Goal: Task Accomplishment & Management: Use online tool/utility

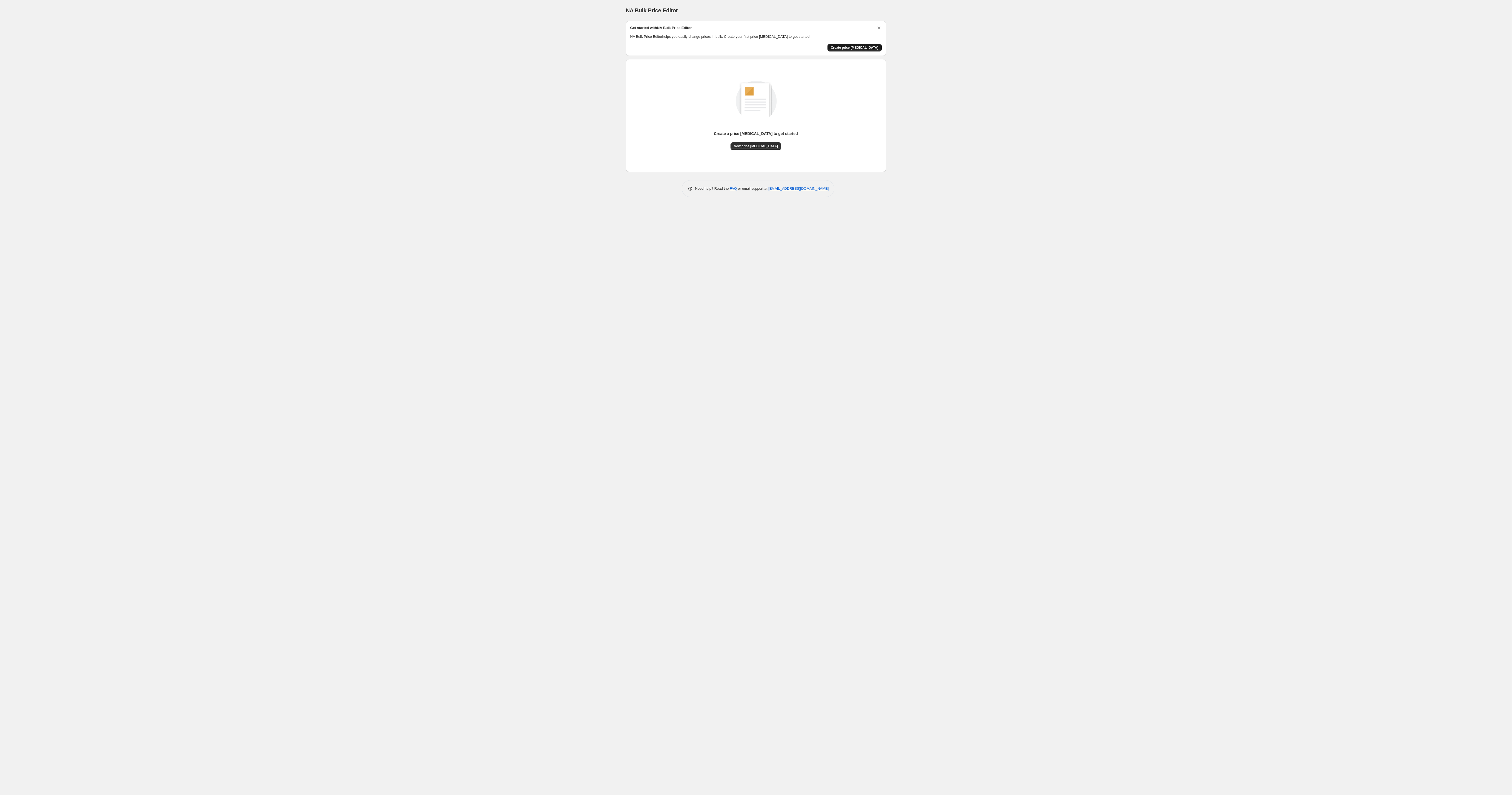
click at [860, 50] on button "Create price [MEDICAL_DATA]" at bounding box center [855, 48] width 54 height 8
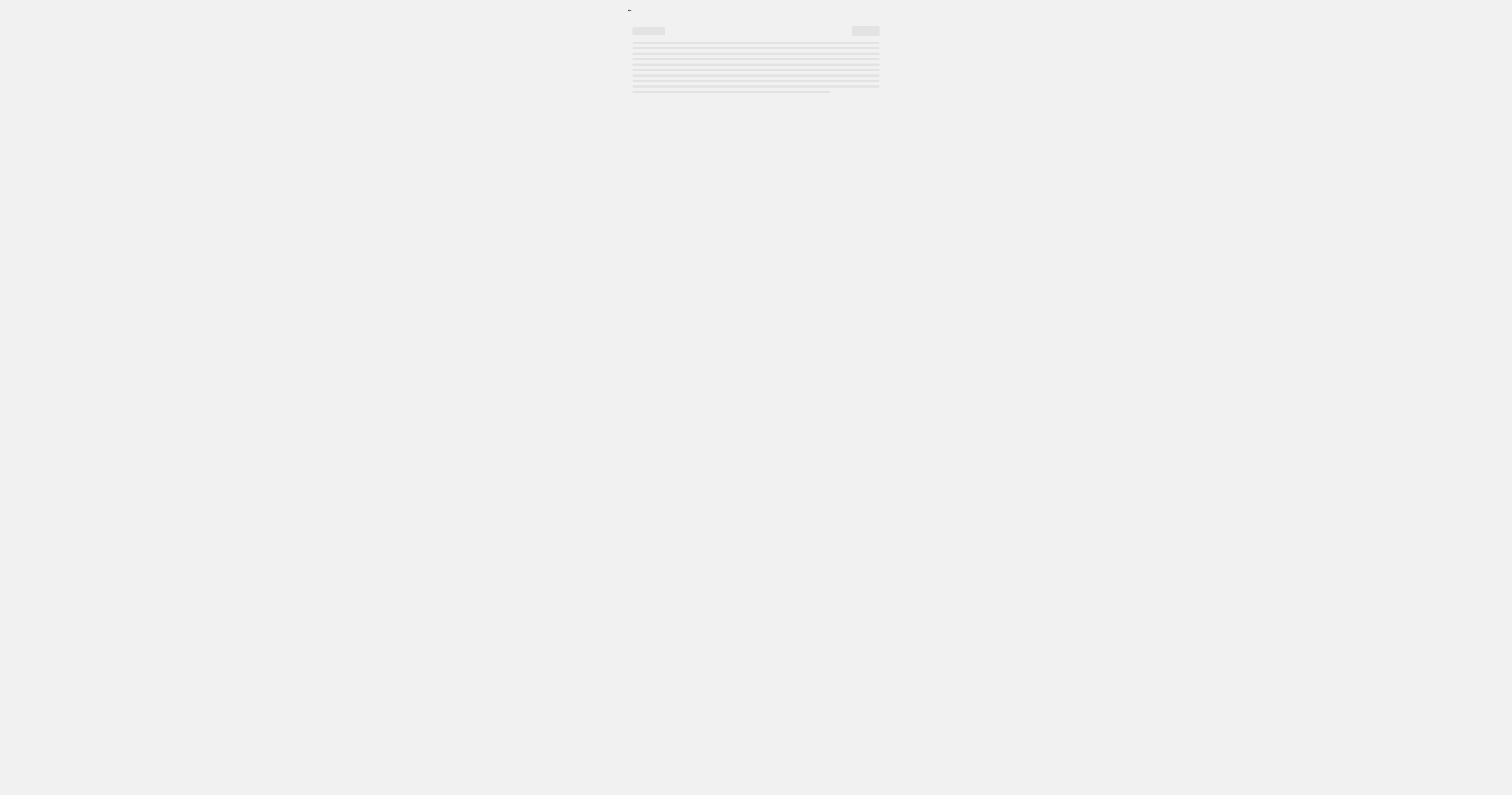
select select "percentage"
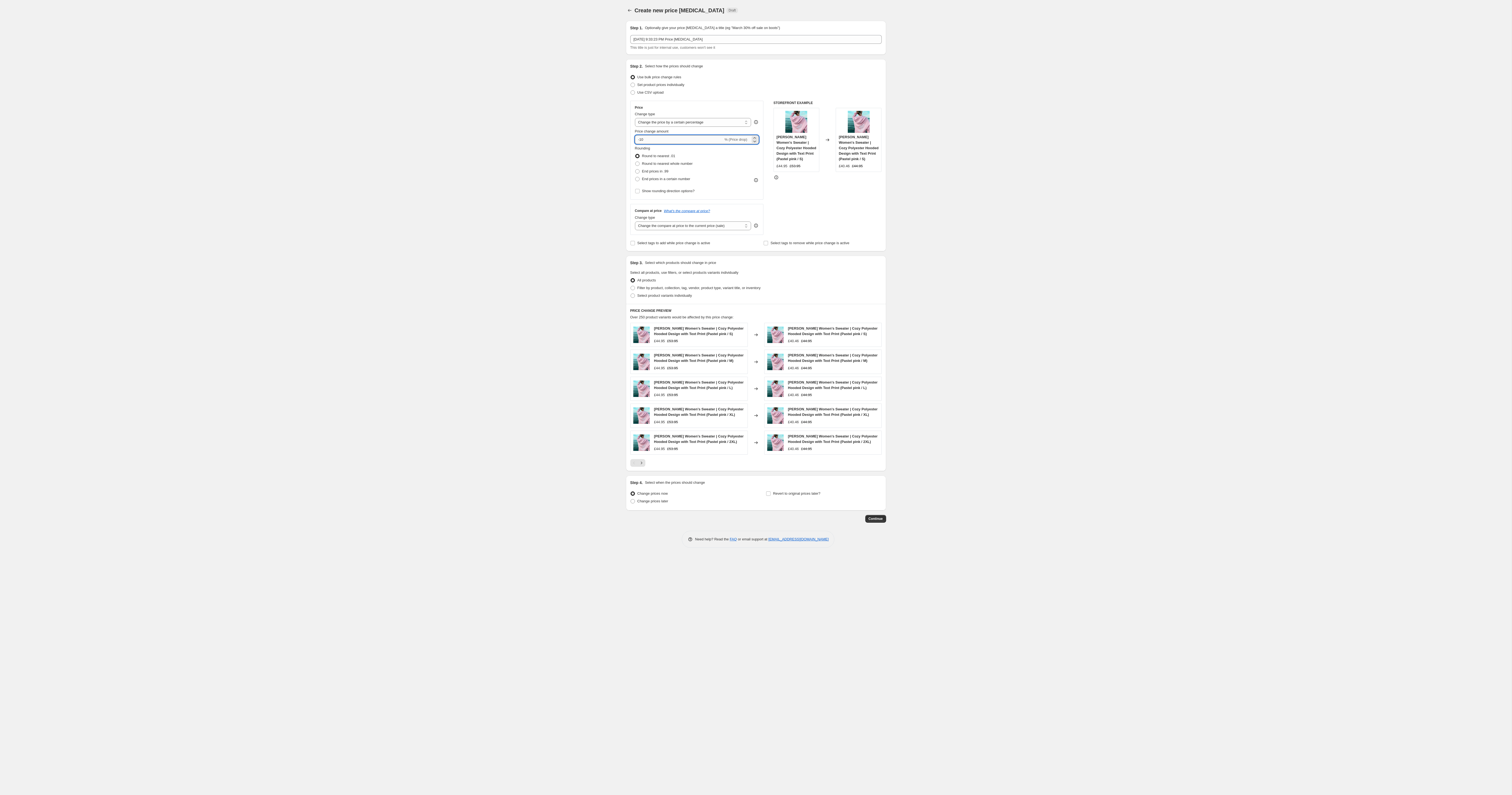
click at [690, 141] on input "-10" at bounding box center [679, 140] width 89 height 9
click at [693, 123] on select "Change the price to a certain amount Change the price by a certain amount Chang…" at bounding box center [693, 122] width 116 height 9
click at [670, 57] on div "Step 1. Optionally give your price change job a title (eg "March 30% off sale o…" at bounding box center [754, 269] width 265 height 506
click at [666, 83] on span "Set product prices individually" at bounding box center [661, 84] width 47 height 4
click at [631, 83] on input "Set product prices individually" at bounding box center [630, 83] width 0 height 0
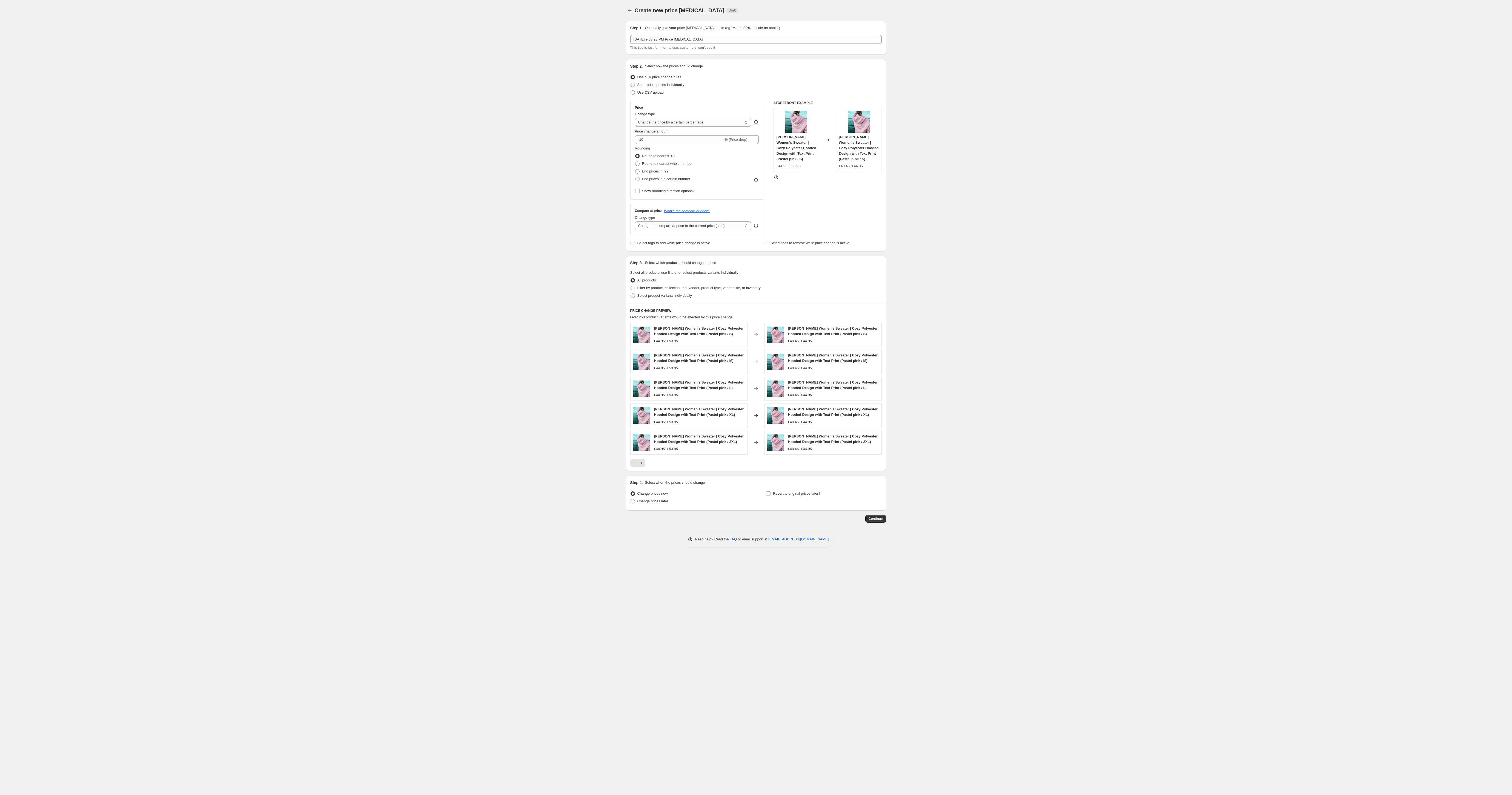
radio input "true"
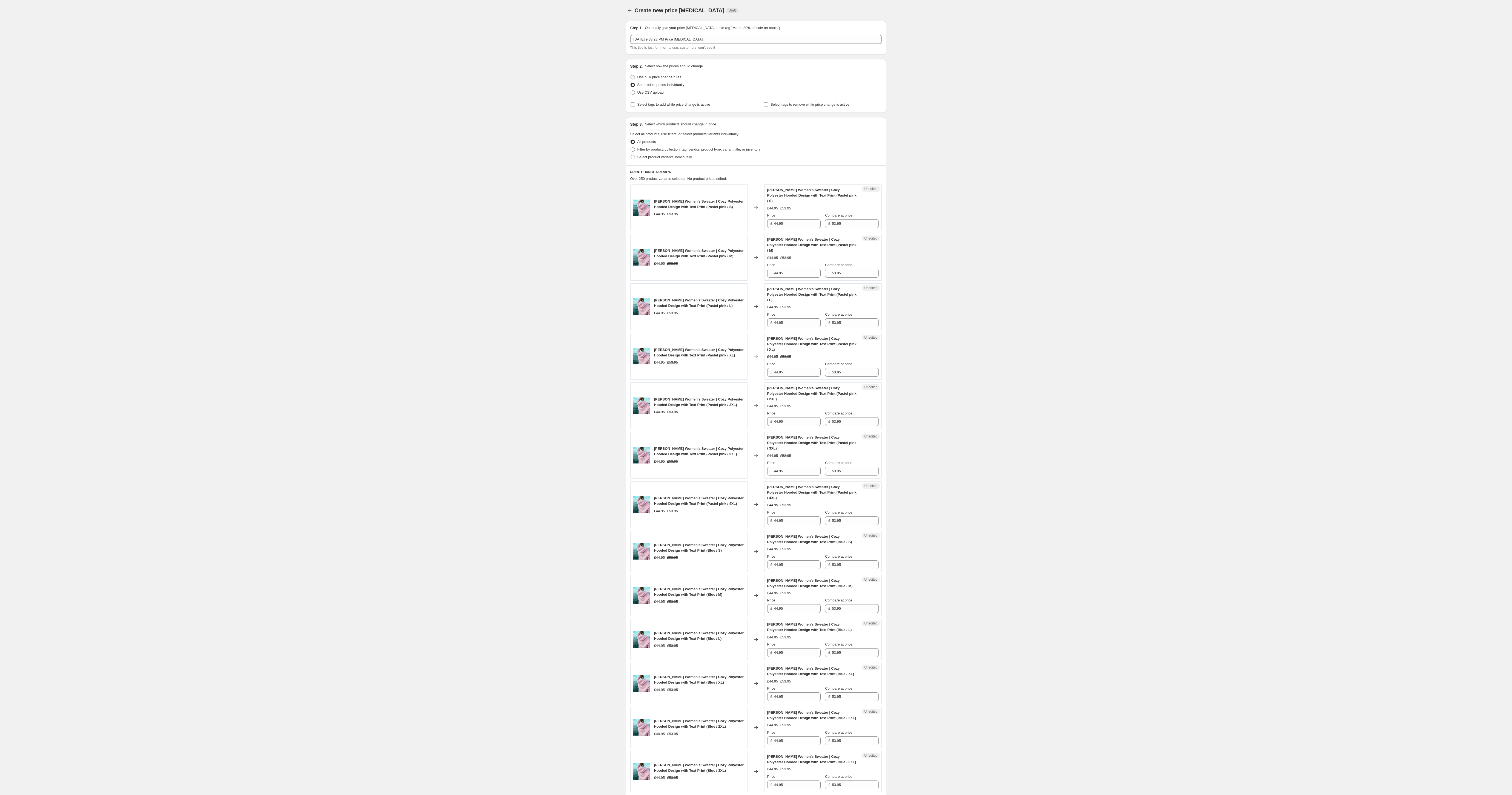
click at [667, 78] on span "Use bulk price change rules" at bounding box center [659, 77] width 44 height 4
click at [631, 75] on input "Use bulk price change rules" at bounding box center [630, 75] width 0 height 0
radio input "true"
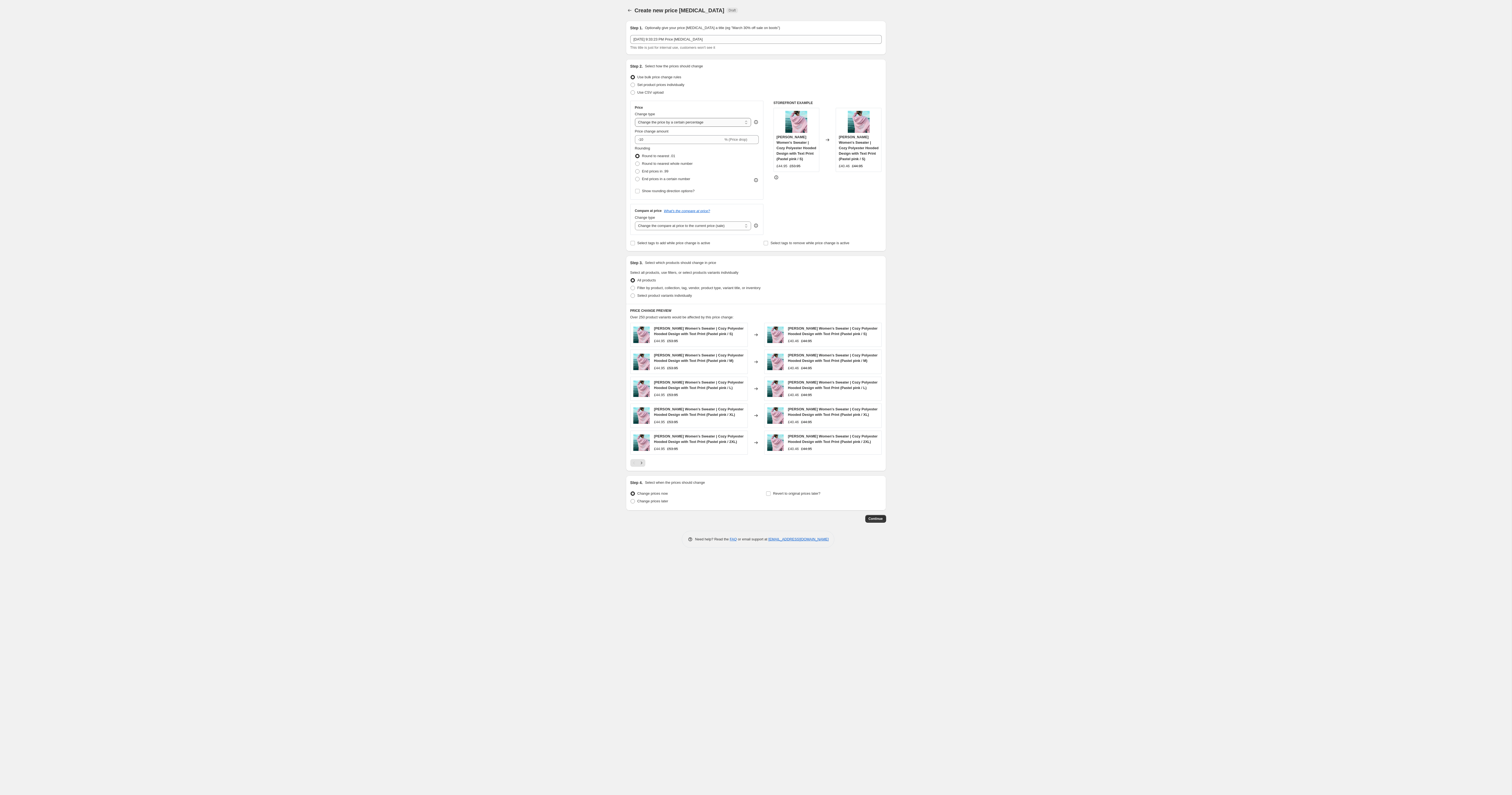
click at [692, 124] on select "Change the price to a certain amount Change the price by a certain amount Chang…" at bounding box center [693, 122] width 116 height 9
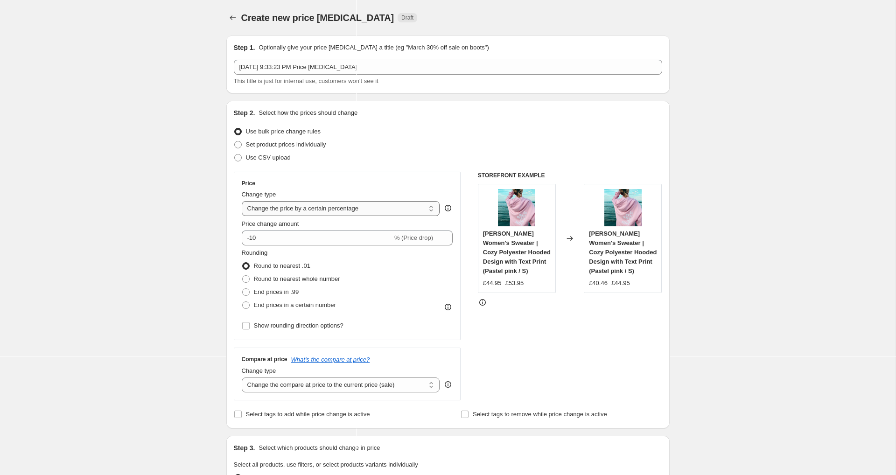
select select "pcap"
type input "-20"
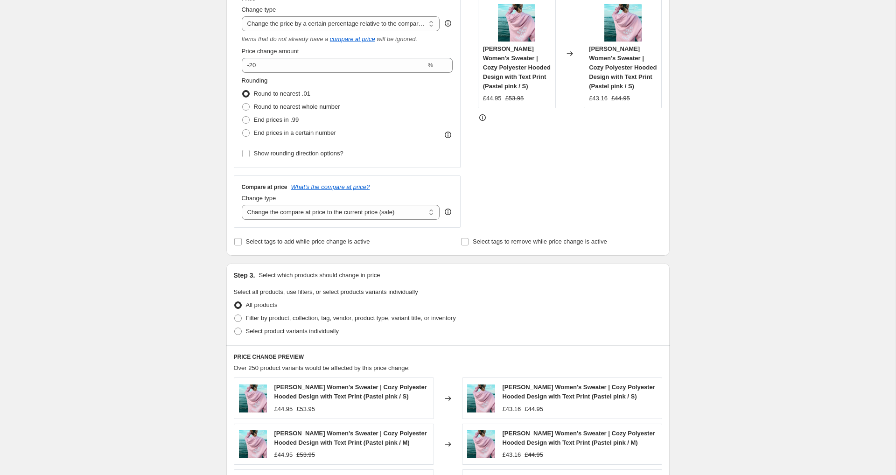
scroll to position [182, 0]
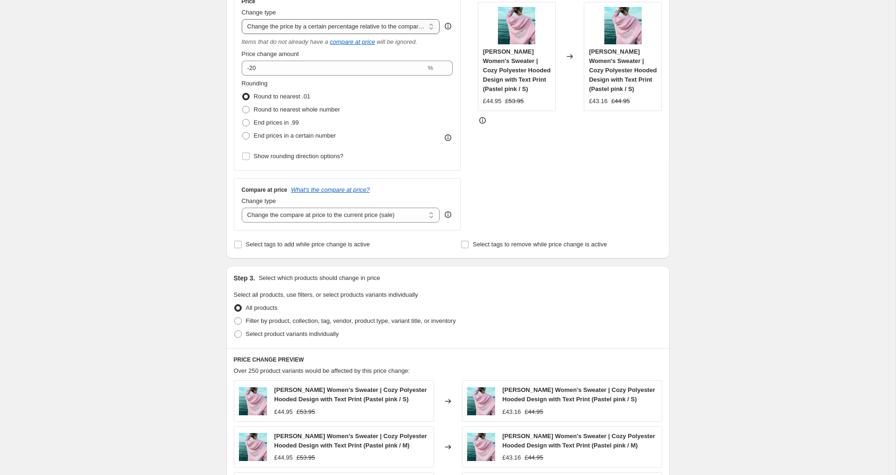
click at [364, 30] on select "Change the price to a certain amount Change the price by a certain amount Chang…" at bounding box center [341, 26] width 198 height 15
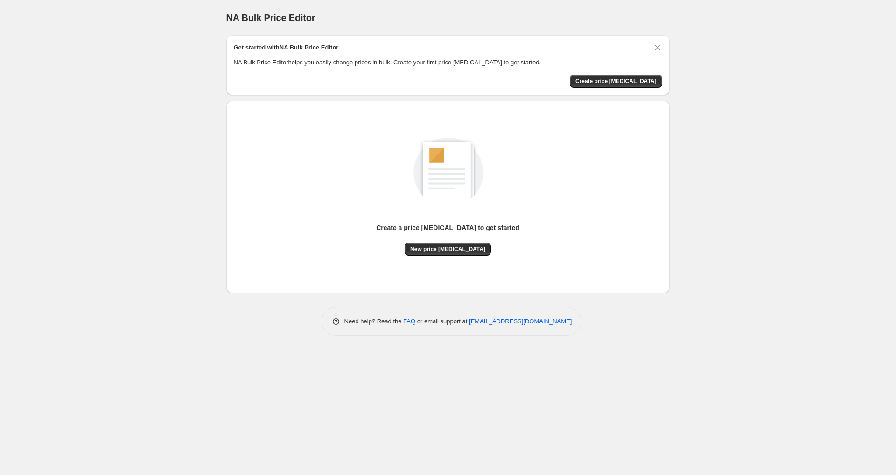
drag, startPoint x: 610, startPoint y: 80, endPoint x: 39, endPoint y: 212, distance: 586.3
click at [39, 212] on div "NA Bulk Price Editor. This page is ready NA Bulk Price Editor Get started with …" at bounding box center [448, 237] width 896 height 475
click at [581, 123] on div "Create a price change job to get started New price change job" at bounding box center [448, 187] width 428 height 138
click at [601, 85] on button "Create price [MEDICAL_DATA]" at bounding box center [616, 81] width 92 height 13
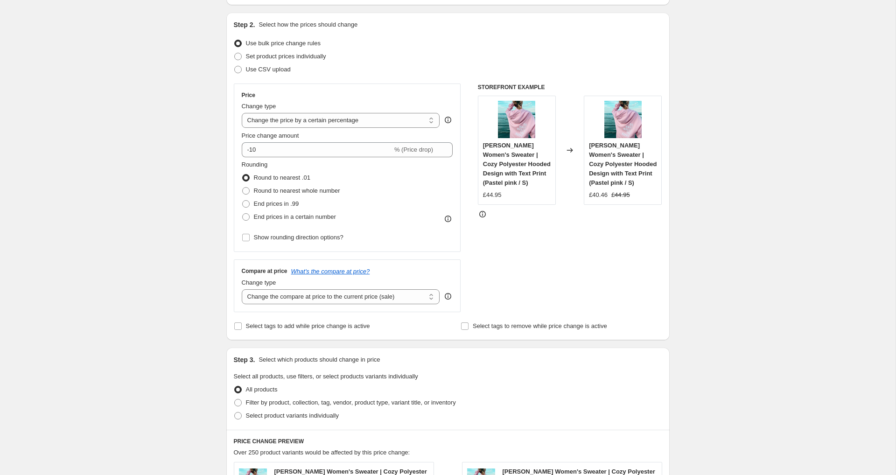
scroll to position [90, 0]
click at [431, 116] on select "Change the price to a certain amount Change the price by a certain amount Chang…" at bounding box center [341, 118] width 198 height 15
select select "ecap"
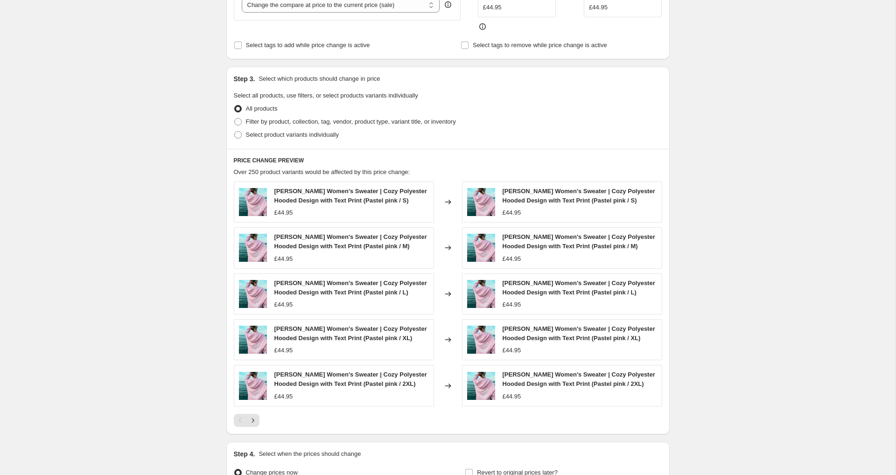
scroll to position [277, 0]
click at [255, 420] on icon "Next" at bounding box center [252, 418] width 9 height 9
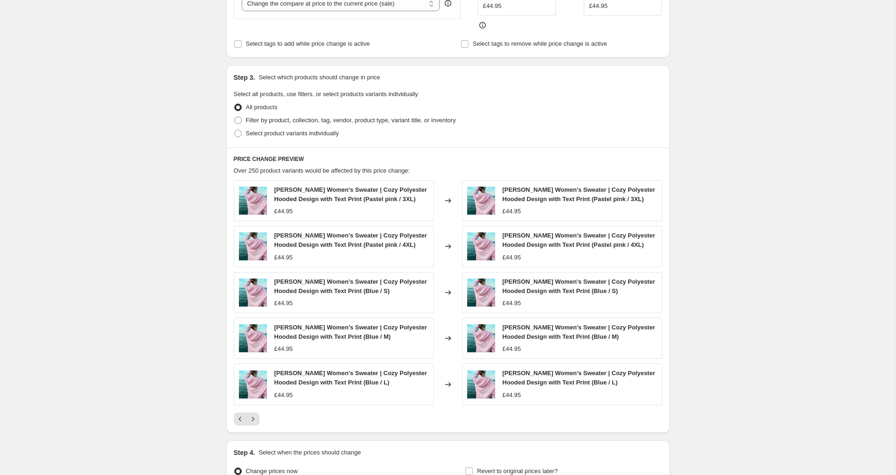
click at [259, 415] on div at bounding box center [448, 419] width 428 height 13
click at [256, 415] on icon "Next" at bounding box center [252, 418] width 9 height 9
click at [256, 414] on icon "Next" at bounding box center [252, 418] width 9 height 9
click at [256, 403] on div "Pina Women's Sweater | Cozy Polyester Hooded Design with Text Print (Pink / M) …" at bounding box center [448, 302] width 428 height 245
click at [256, 413] on button "Next" at bounding box center [252, 419] width 13 height 13
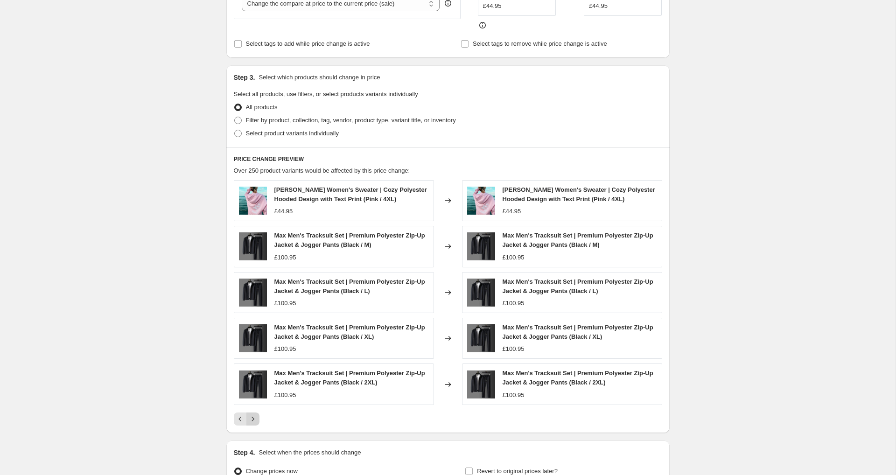
click at [256, 414] on icon "Next" at bounding box center [252, 418] width 9 height 9
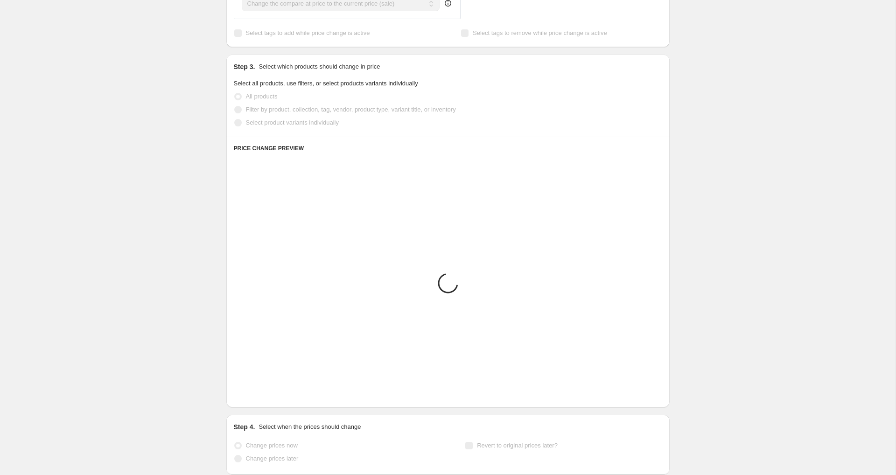
click at [256, 413] on div "Step 1. Optionally give your price change job a title (eg "March 30% off sale o…" at bounding box center [444, 123] width 451 height 744
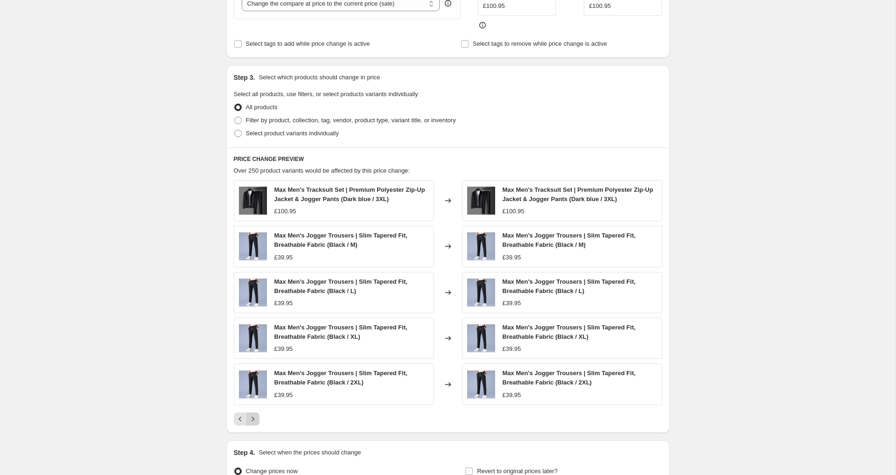
click at [257, 416] on icon "Next" at bounding box center [252, 418] width 9 height 9
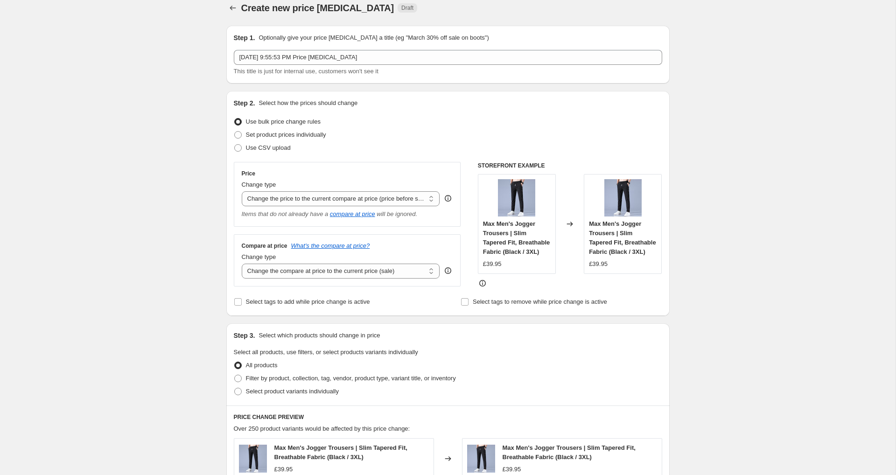
scroll to position [10, 0]
click at [408, 273] on select "Change the compare at price to the current price (sale) Change the compare at p…" at bounding box center [341, 270] width 198 height 15
click at [351, 198] on select "Change the price to a certain amount Change the price by a certain amount Chang…" at bounding box center [341, 198] width 198 height 15
click at [371, 277] on select "Change the compare at price to the current price (sale) Change the compare at p…" at bounding box center [341, 270] width 198 height 15
select select "remove"
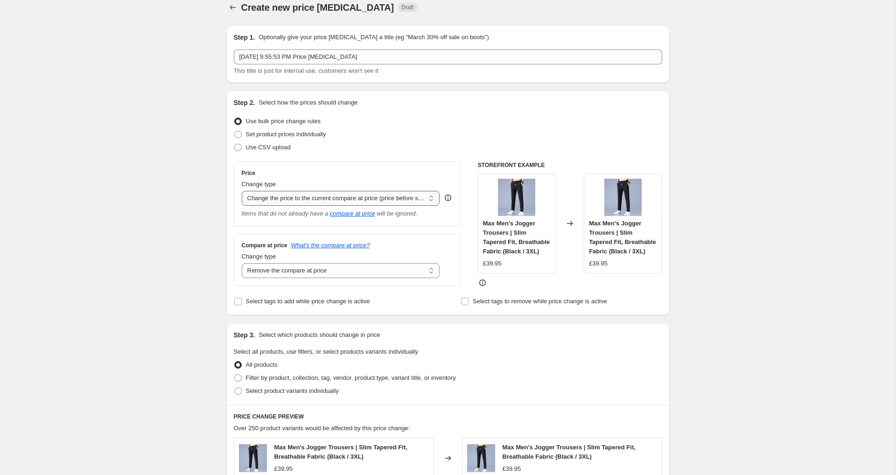
click at [355, 201] on select "Change the price to a certain amount Change the price by a certain amount Chang…" at bounding box center [341, 198] width 198 height 15
click at [332, 200] on select "Change the price to a certain amount Change the price by a certain amount Chang…" at bounding box center [341, 198] width 198 height 15
select select "no_change"
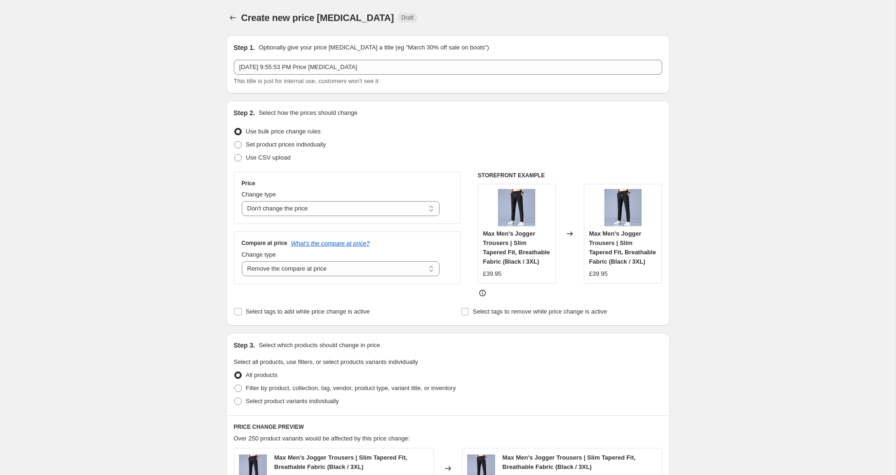
scroll to position [378, 0]
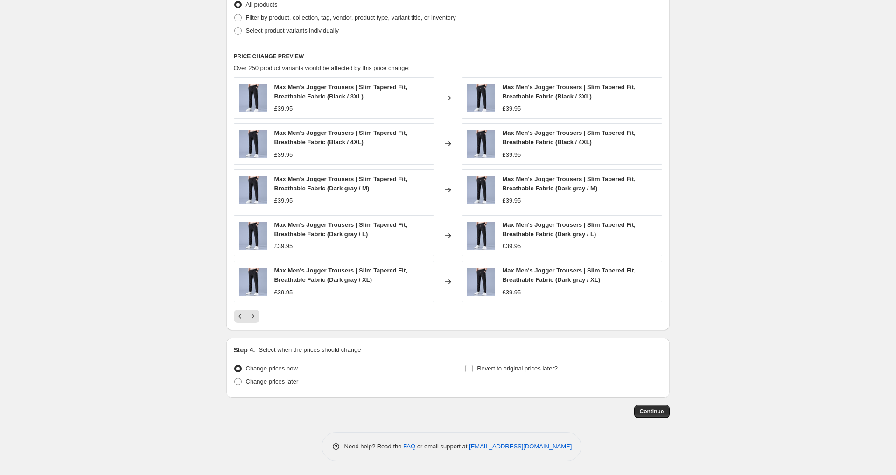
click at [643, 421] on div "Step 1. Optionally give your price change job a title (eg "March 30% off sale o…" at bounding box center [447, 59] width 443 height 804
click at [644, 419] on div "Step 1. Optionally give your price change job a title (eg "March 30% off sale o…" at bounding box center [447, 59] width 443 height 804
click at [643, 411] on span "Continue" at bounding box center [652, 411] width 24 height 7
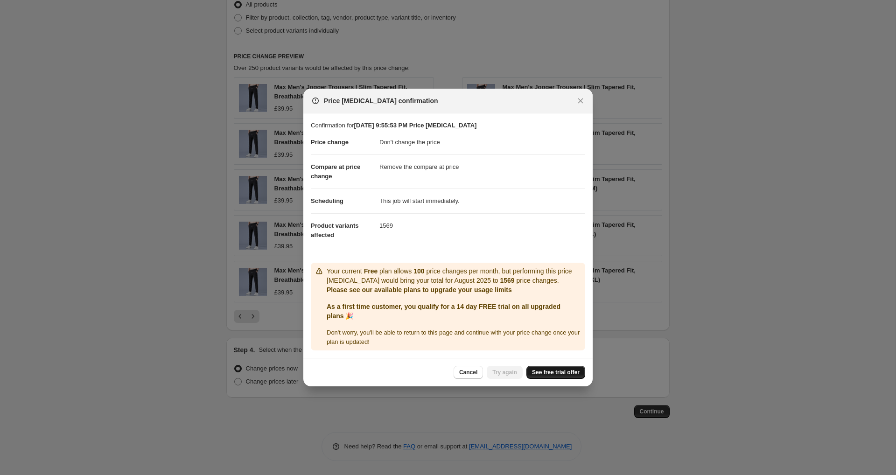
click at [553, 369] on span "See free trial offer" at bounding box center [556, 372] width 48 height 7
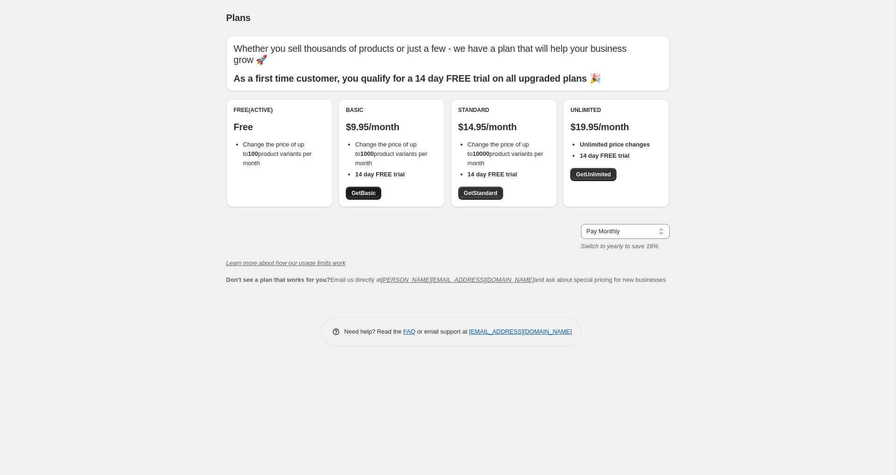
click at [362, 189] on span "Get Basic" at bounding box center [363, 192] width 24 height 7
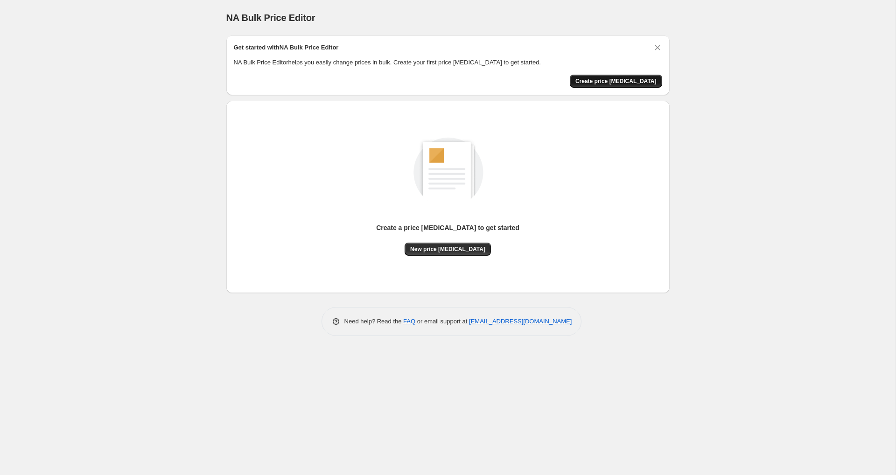
click at [614, 84] on span "Create price change job" at bounding box center [615, 80] width 81 height 7
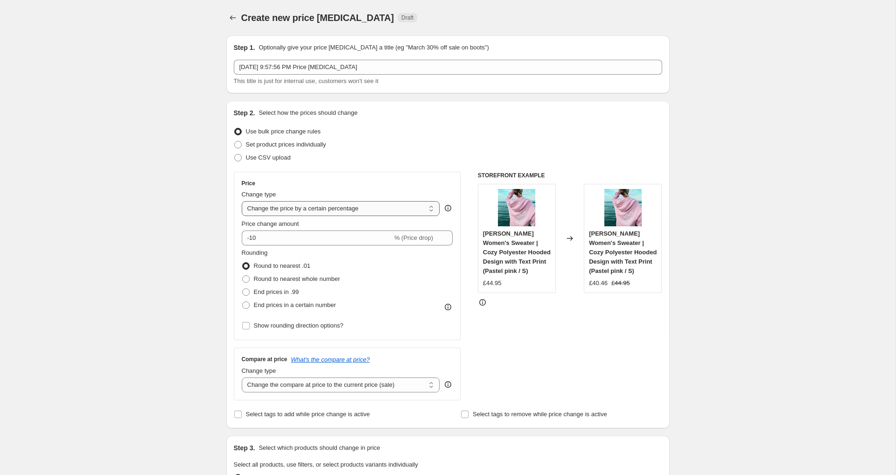
click at [321, 207] on select "Change the price to a certain amount Change the price by a certain amount Chang…" at bounding box center [341, 208] width 198 height 15
select select "no_change"
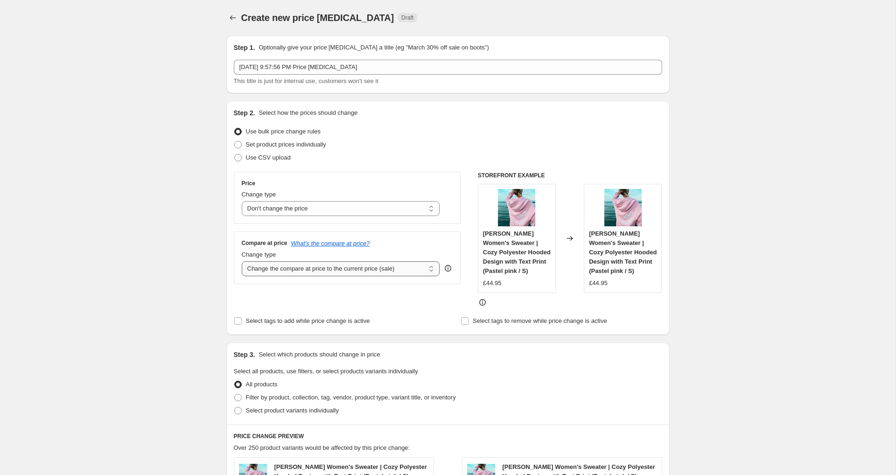
click at [329, 269] on select "Change the compare at price to the current price (sale) Change the compare at p…" at bounding box center [341, 268] width 198 height 15
select select "remove"
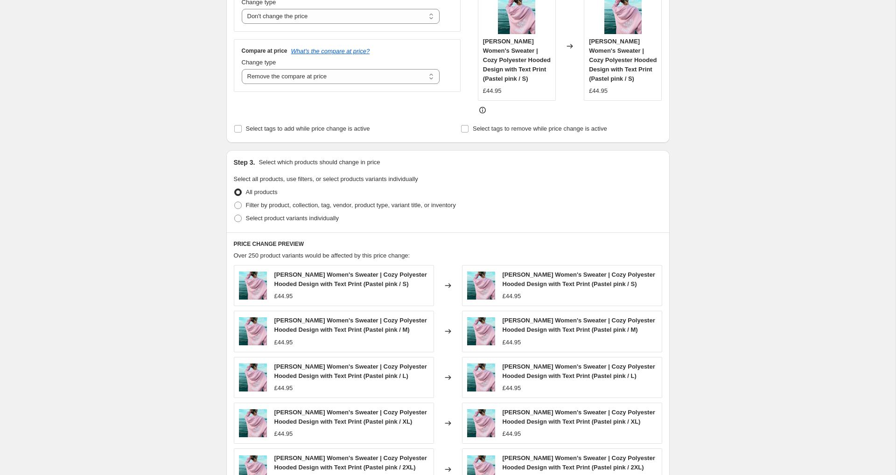
scroll to position [378, 0]
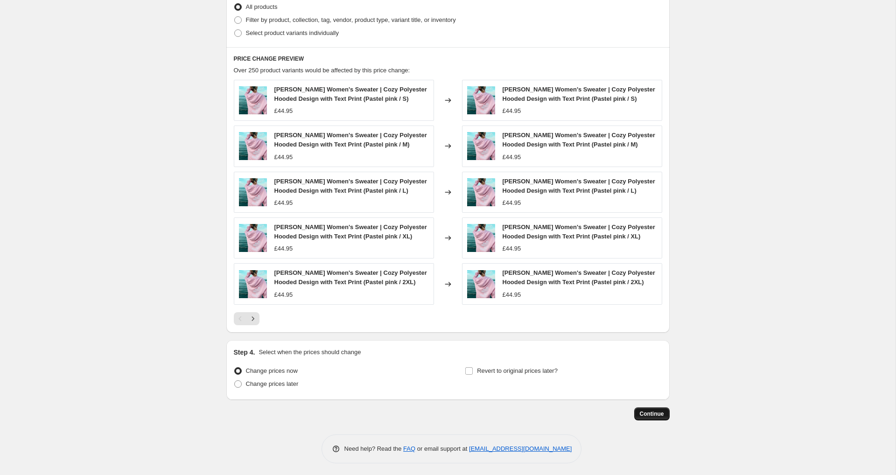
click at [654, 412] on span "Continue" at bounding box center [652, 413] width 24 height 7
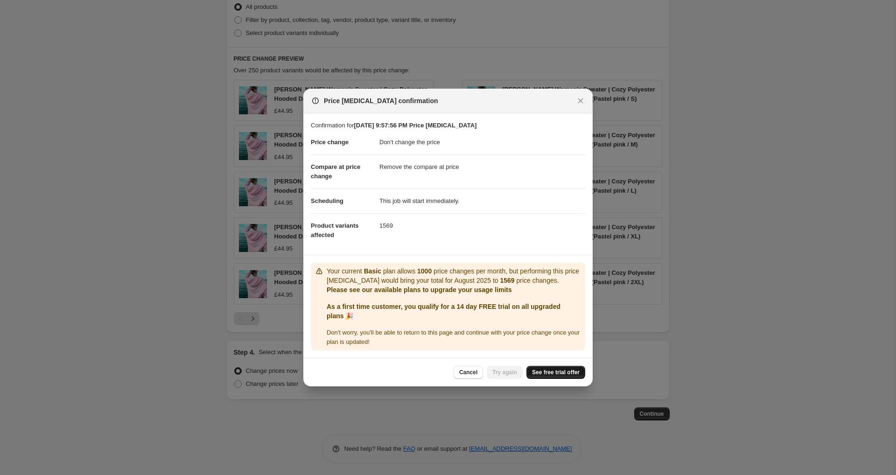
click at [570, 374] on span "See free trial offer" at bounding box center [556, 372] width 48 height 7
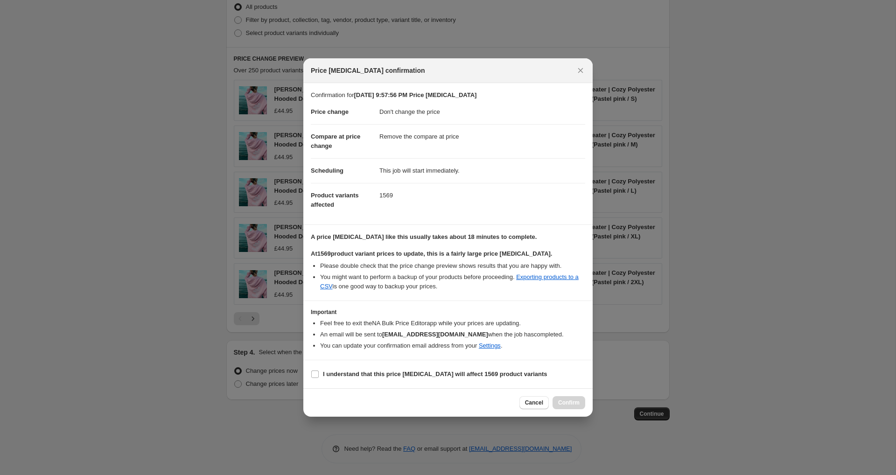
select select "no_change"
select select "remove"
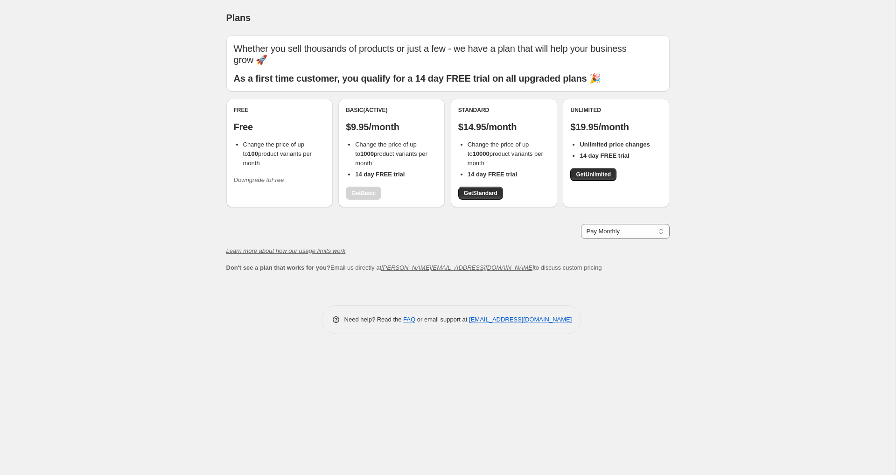
click at [371, 180] on div "Basic (Active) $9.95/month Change the price of up to 1000 product variants per …" at bounding box center [391, 152] width 91 height 93
click at [368, 172] on div "Basic (Active) $9.95/month Change the price of up to 1000 product variants per …" at bounding box center [391, 152] width 91 height 93
click at [501, 187] on link "Get Standard" at bounding box center [480, 193] width 45 height 13
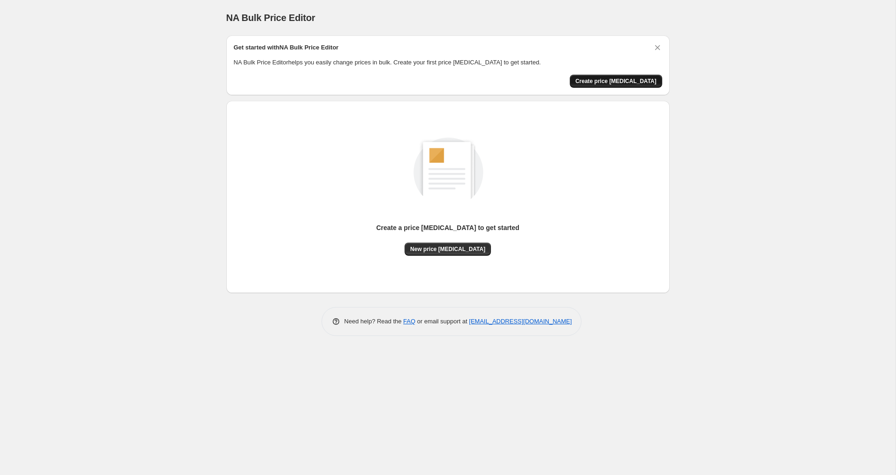
click at [613, 84] on span "Create price [MEDICAL_DATA]" at bounding box center [615, 80] width 81 height 7
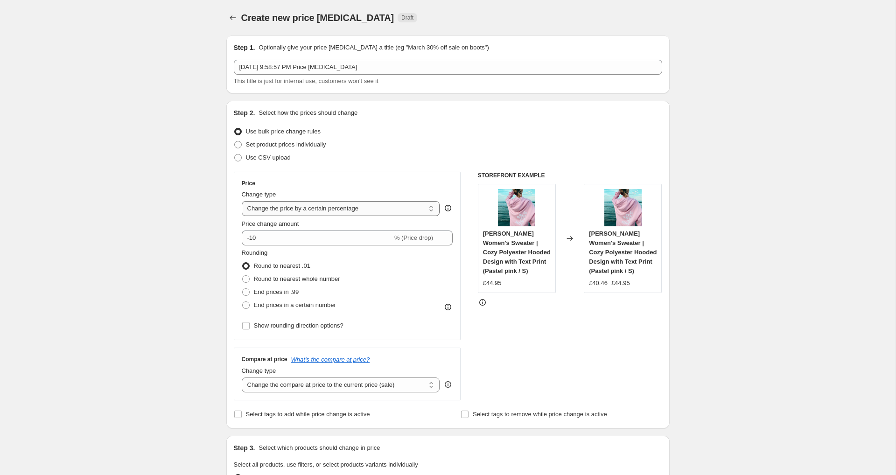
click at [328, 210] on select "Change the price to a certain amount Change the price by a certain amount Chang…" at bounding box center [341, 208] width 198 height 15
select select "no_change"
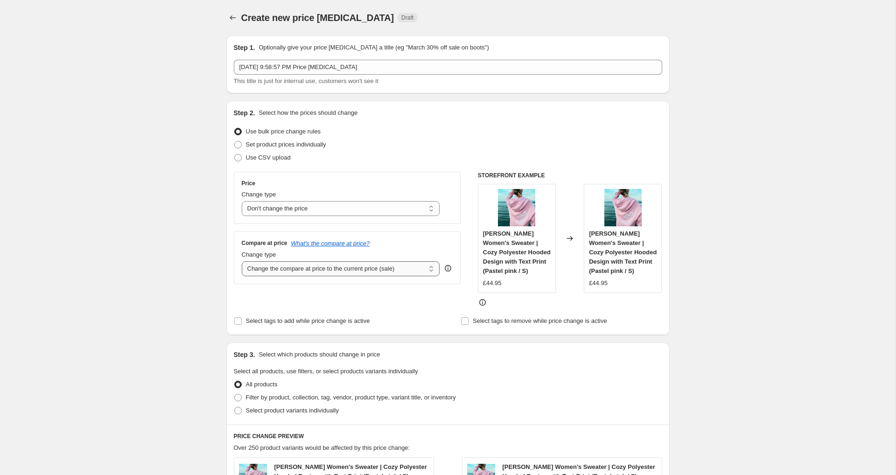
click at [329, 263] on select "Change the compare at price to the current price (sale) Change the compare at p…" at bounding box center [341, 268] width 198 height 15
click at [320, 266] on select "Change the compare at price to the current price (sale) Change the compare at p…" at bounding box center [341, 268] width 198 height 15
select select "remove"
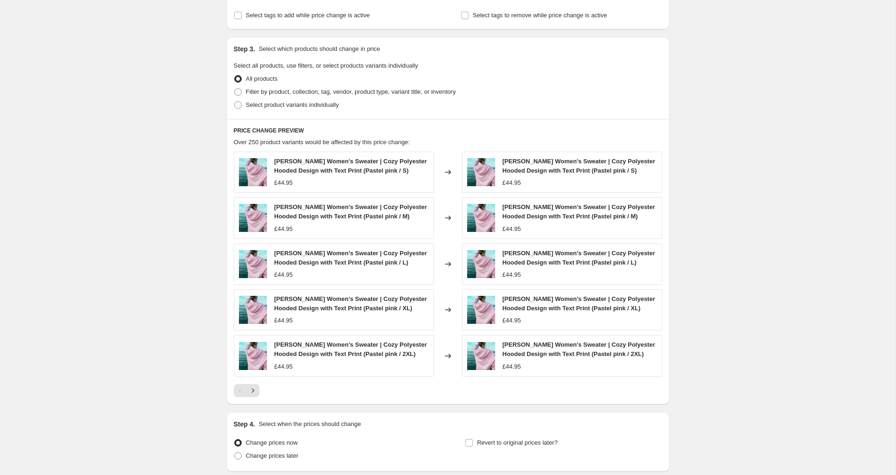
scroll to position [378, 0]
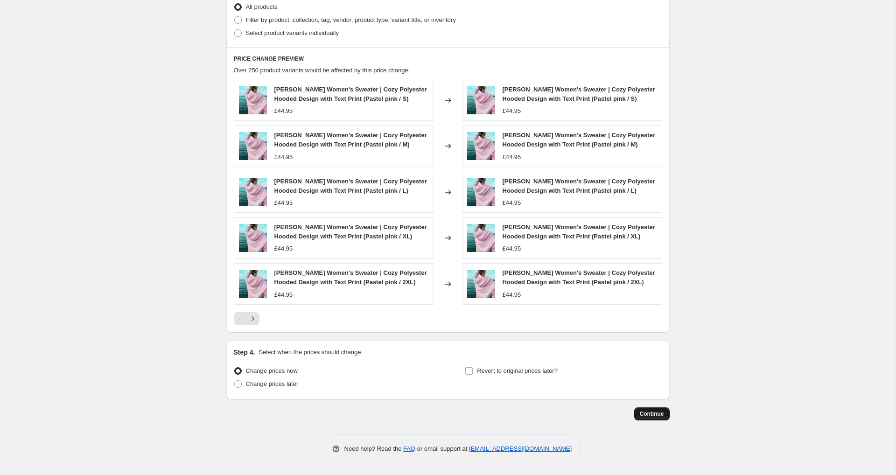
click at [650, 407] on button "Continue" at bounding box center [651, 413] width 35 height 13
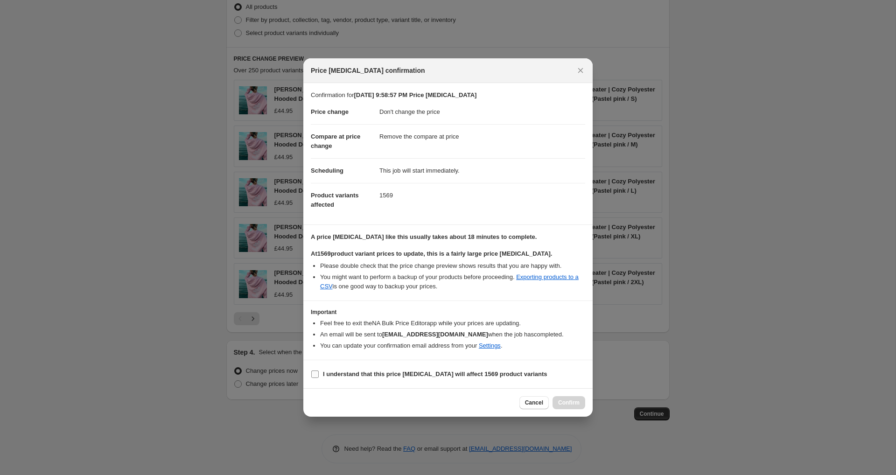
click at [312, 372] on input "I understand that this price [MEDICAL_DATA] will affect 1569 product variants" at bounding box center [314, 374] width 7 height 7
checkbox input "true"
click at [569, 406] on span "Confirm" at bounding box center [568, 402] width 21 height 7
